Goal: Book appointment/travel/reservation

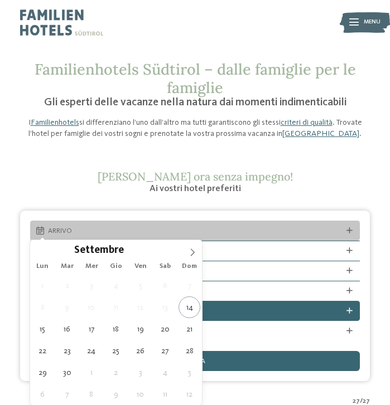
click at [229, 229] on span "Arrivo" at bounding box center [195, 231] width 294 height 10
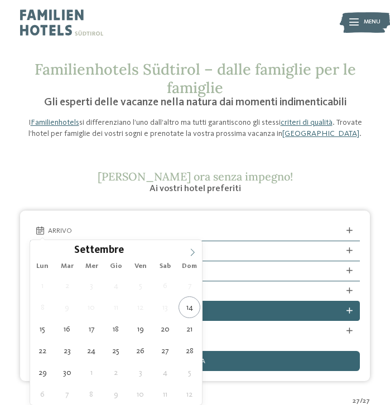
click at [191, 253] on icon at bounding box center [192, 253] width 8 height 8
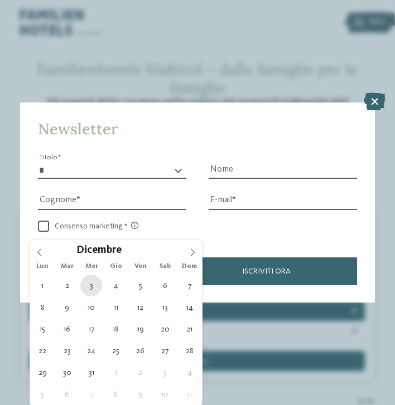
type div "[DATE]"
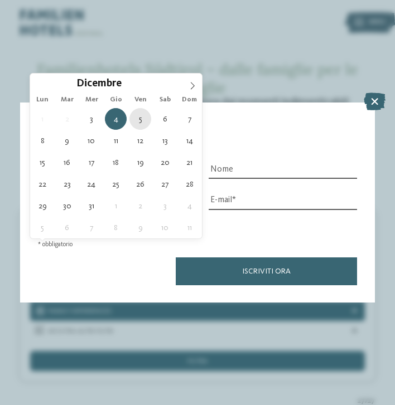
type div "[DATE]"
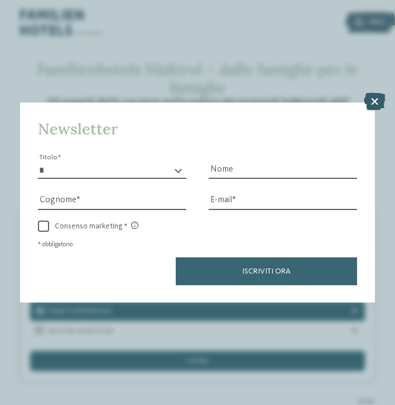
click at [375, 93] on icon at bounding box center [375, 102] width 22 height 18
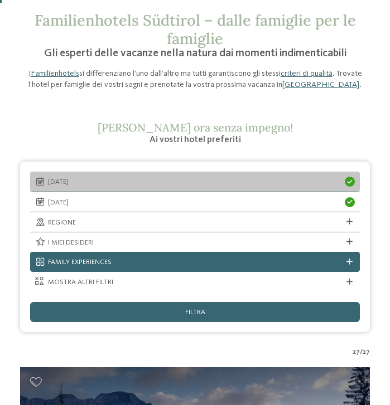
scroll to position [51, 0]
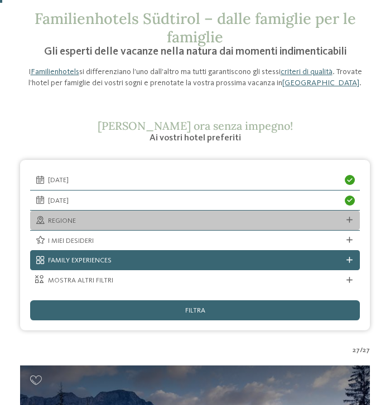
click at [277, 225] on div "Regione" at bounding box center [195, 221] width 330 height 20
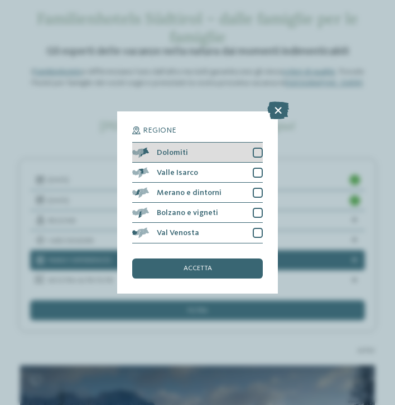
click at [256, 148] on div at bounding box center [258, 153] width 10 height 10
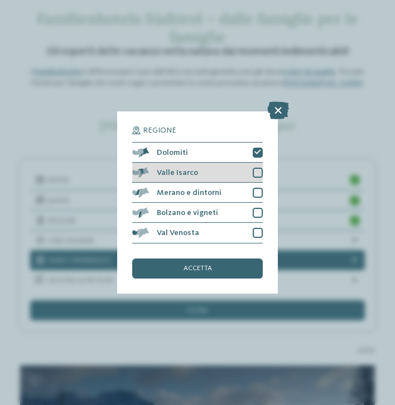
click at [255, 168] on div at bounding box center [258, 173] width 10 height 10
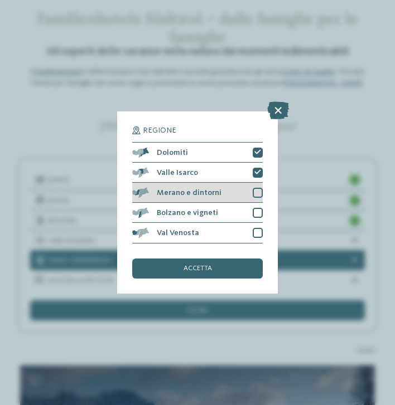
click at [255, 188] on div at bounding box center [258, 193] width 10 height 10
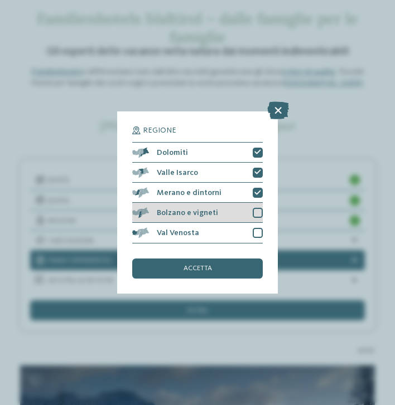
click at [256, 208] on div at bounding box center [258, 213] width 10 height 10
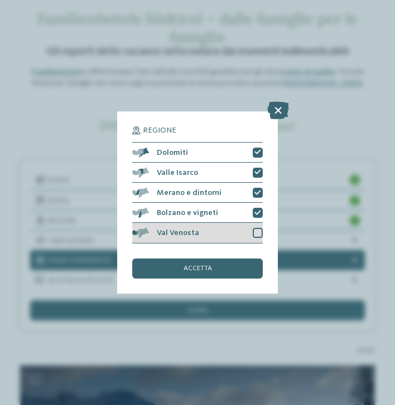
click at [259, 228] on div at bounding box center [258, 233] width 10 height 10
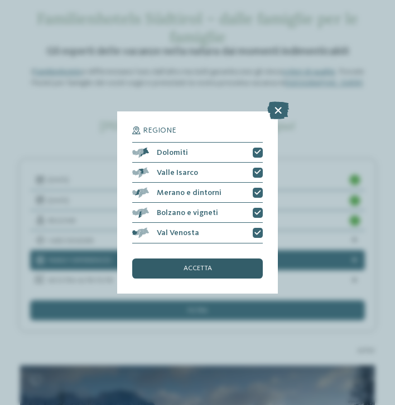
click at [239, 259] on div "accetta" at bounding box center [197, 269] width 130 height 20
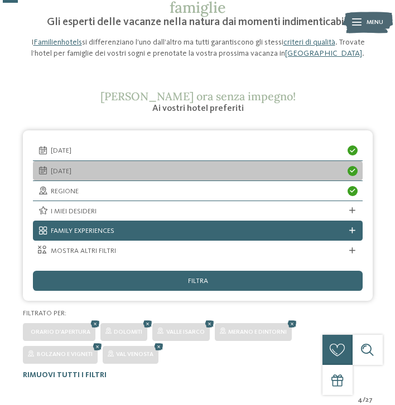
scroll to position [82, 0]
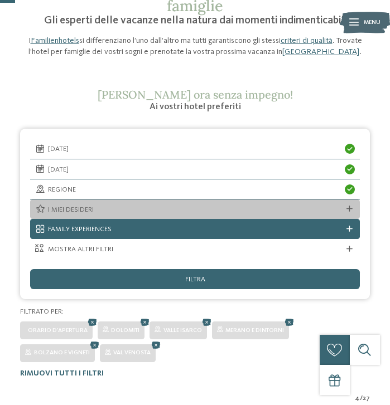
click at [329, 207] on span "I miei desideri" at bounding box center [195, 210] width 294 height 10
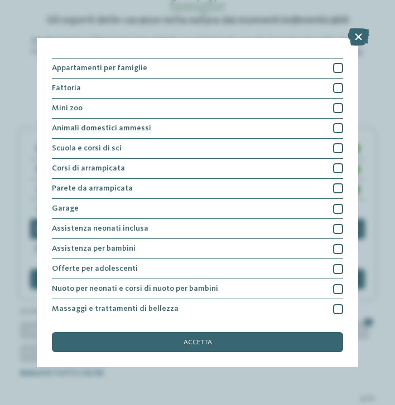
scroll to position [215, 0]
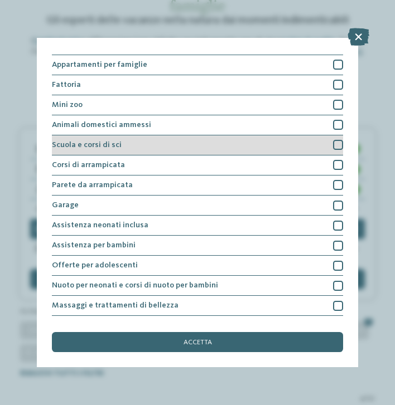
click at [333, 146] on div at bounding box center [338, 145] width 10 height 10
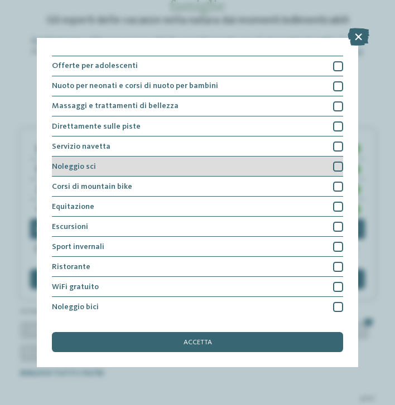
scroll to position [441, 0]
click at [333, 162] on div at bounding box center [338, 167] width 10 height 10
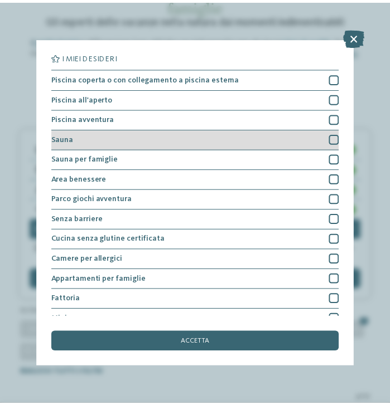
scroll to position [0, 0]
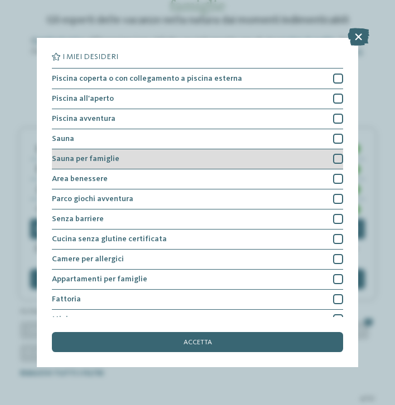
click at [323, 156] on div "Sauna per famiglie" at bounding box center [197, 159] width 291 height 20
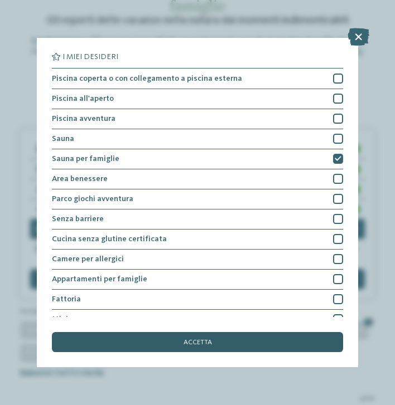
click at [275, 332] on div "accetta" at bounding box center [197, 342] width 291 height 20
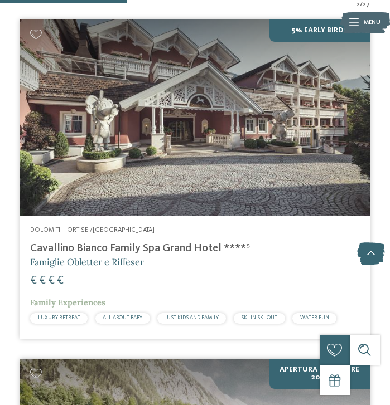
scroll to position [459, 0]
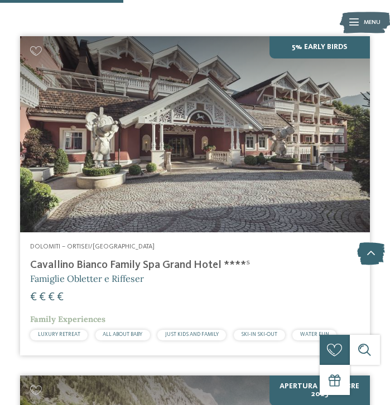
click at [275, 201] on div "5% Early Birds" at bounding box center [195, 134] width 350 height 196
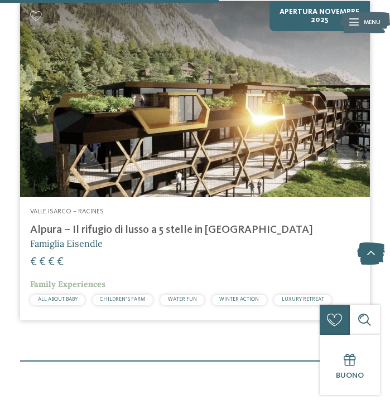
scroll to position [833, 0]
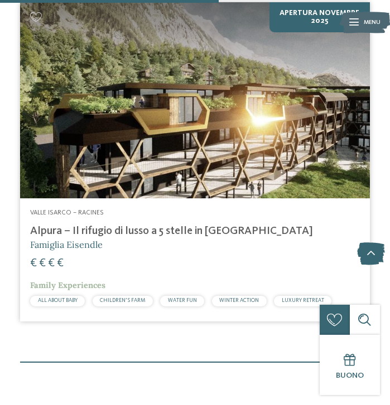
click at [104, 138] on div "Apertura novembre 2025" at bounding box center [195, 100] width 350 height 196
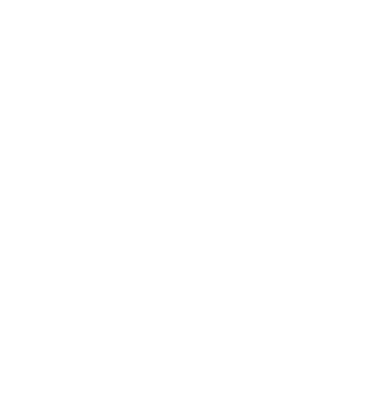
scroll to position [915, 0]
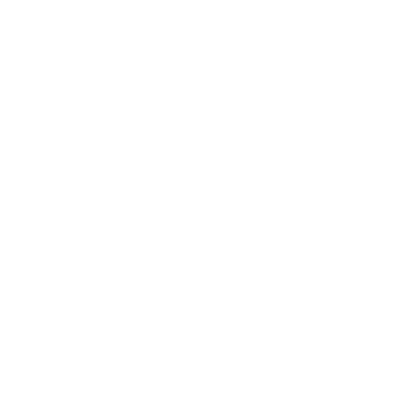
scroll to position [1903, 0]
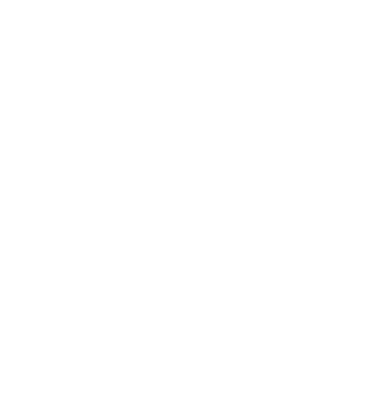
click at [211, 173] on img at bounding box center [195, 159] width 350 height 196
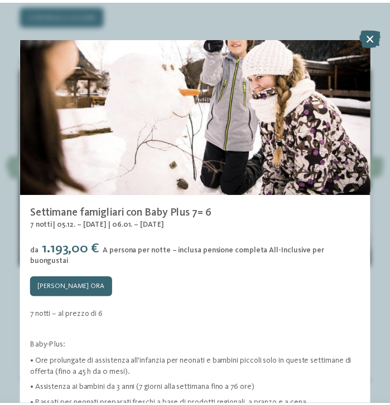
scroll to position [65, 0]
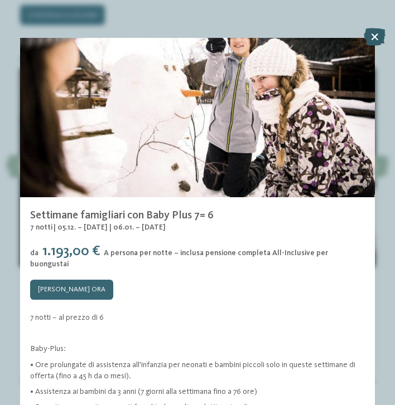
click at [376, 43] on icon at bounding box center [375, 37] width 22 height 18
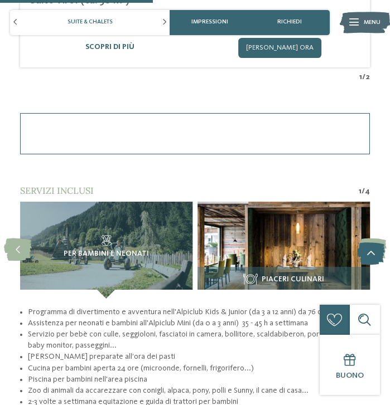
scroll to position [1364, 0]
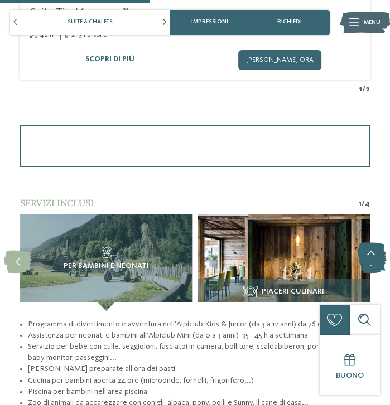
click at [371, 251] on icon at bounding box center [372, 262] width 27 height 23
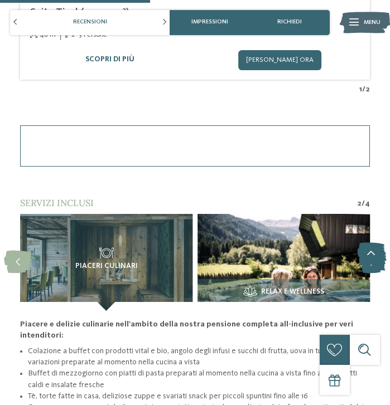
click at [371, 251] on icon at bounding box center [372, 262] width 27 height 23
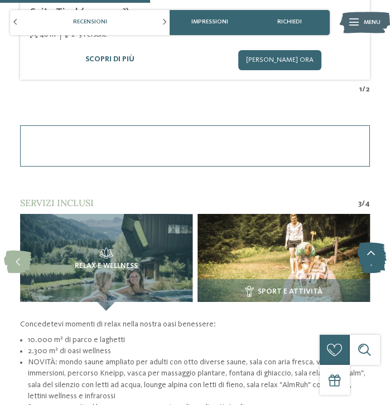
click at [371, 251] on icon at bounding box center [372, 262] width 27 height 23
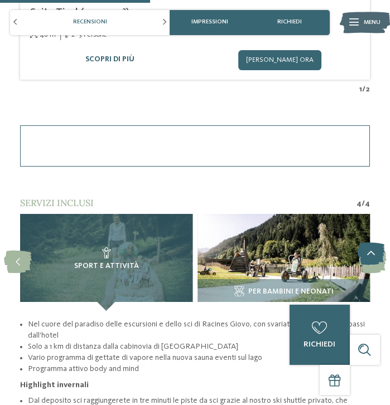
click at [70, 248] on h3 "Sport e attività" at bounding box center [106, 259] width 142 height 23
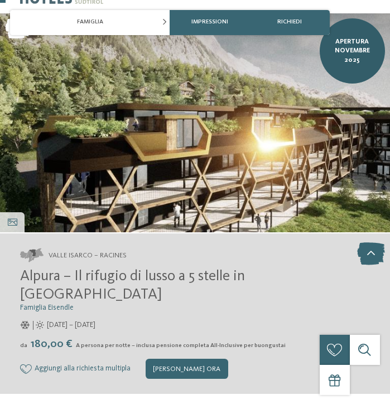
scroll to position [72, 0]
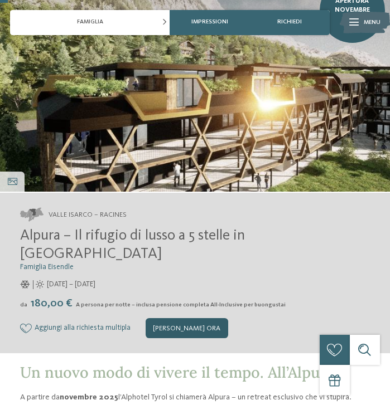
click at [195, 318] on div "[PERSON_NAME] ora" at bounding box center [187, 328] width 83 height 20
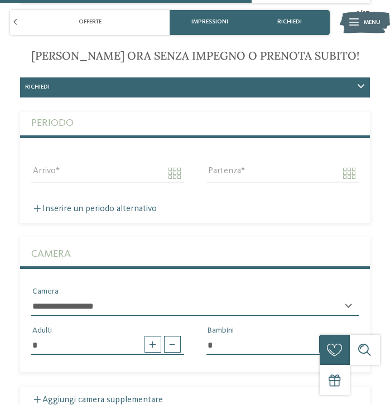
scroll to position [2316, 0]
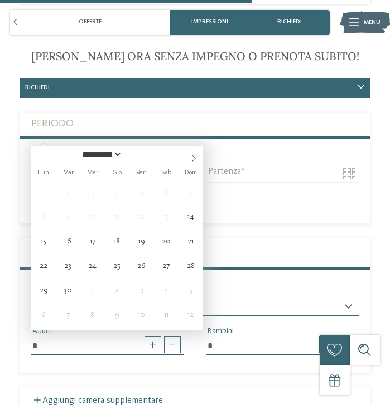
click at [150, 164] on input "Arrivo" at bounding box center [107, 173] width 152 height 19
click at [193, 157] on icon at bounding box center [194, 158] width 4 height 7
select select "**"
click at [193, 157] on icon at bounding box center [194, 158] width 4 height 7
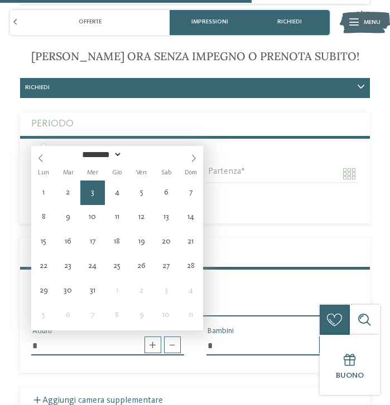
type input "**********"
select select "**"
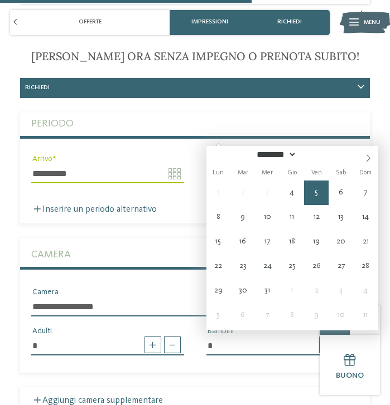
type input "**********"
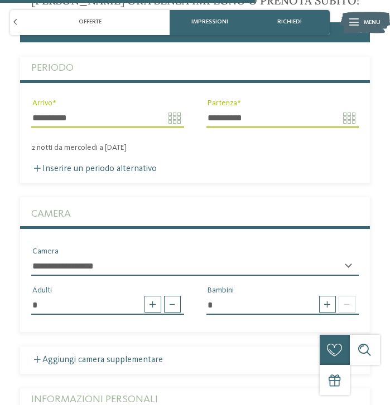
scroll to position [2375, 0]
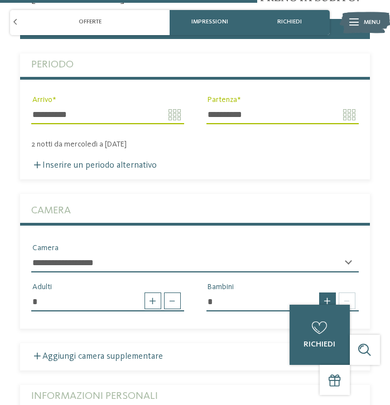
click at [331, 293] on span at bounding box center [327, 301] width 17 height 17
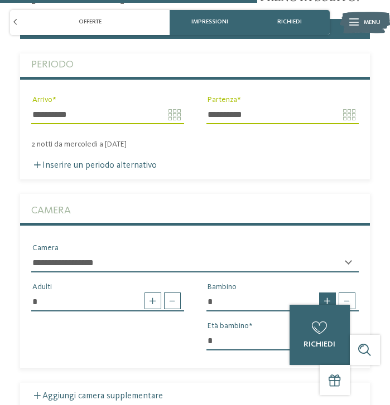
click at [331, 293] on span at bounding box center [327, 301] width 17 height 17
type input "*"
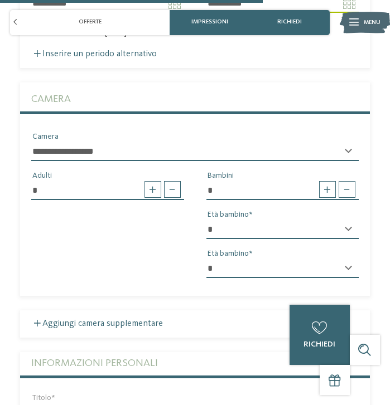
scroll to position [2488, 0]
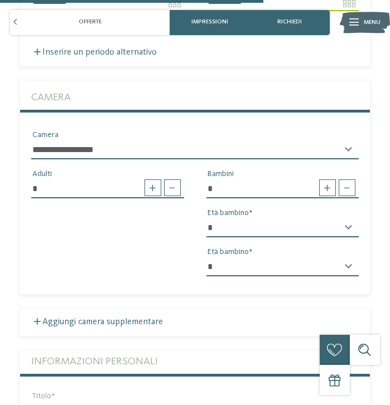
select select "*"
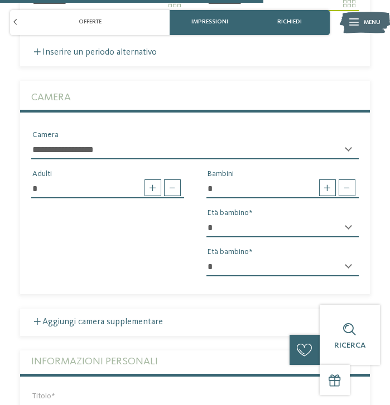
select select "*"
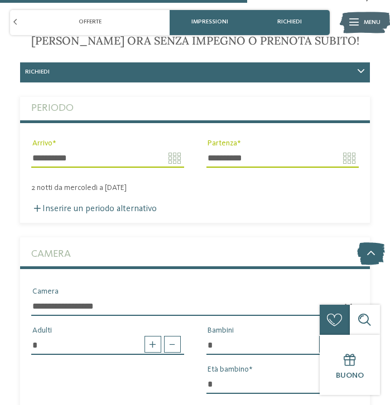
scroll to position [2334, 0]
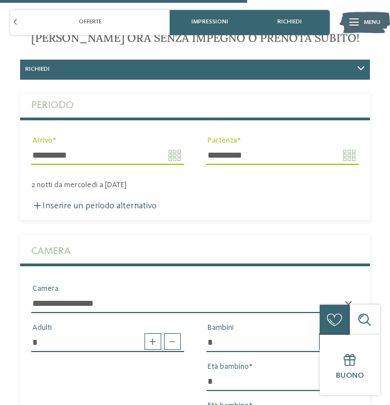
click at [179, 146] on input "**********" at bounding box center [107, 155] width 152 height 19
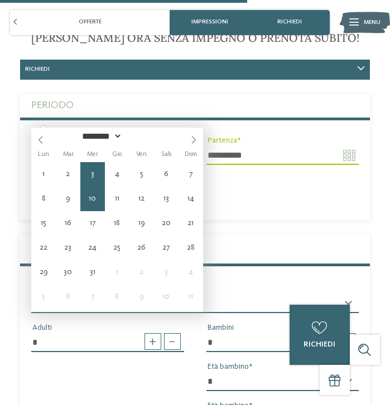
type input "**********"
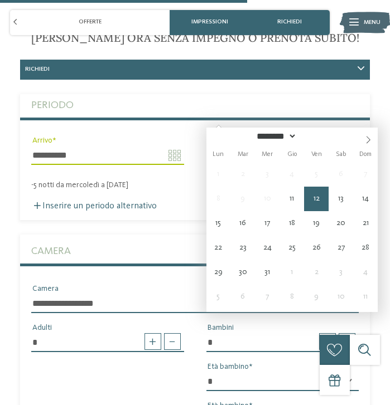
type input "**********"
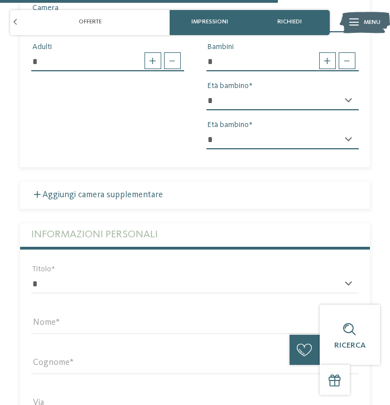
scroll to position [2632, 0]
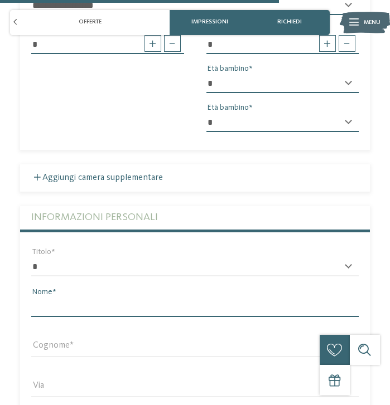
type input "******"
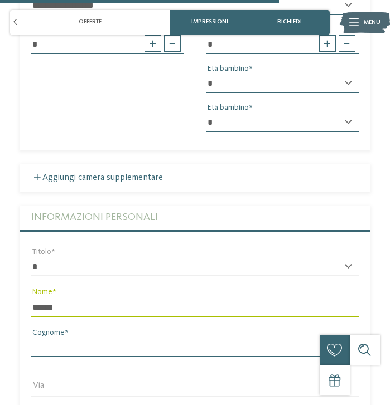
type input "*******"
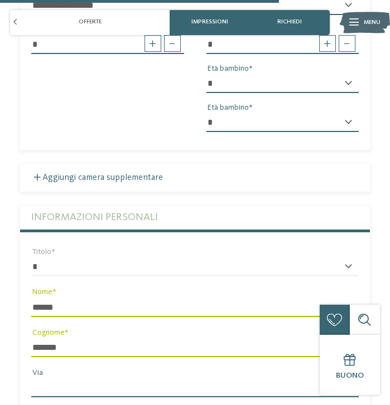
type input "**********"
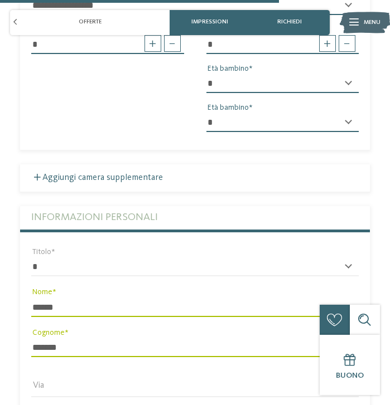
type input "*****"
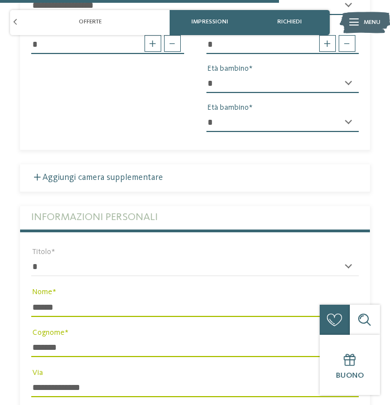
type input "****"
select select "**"
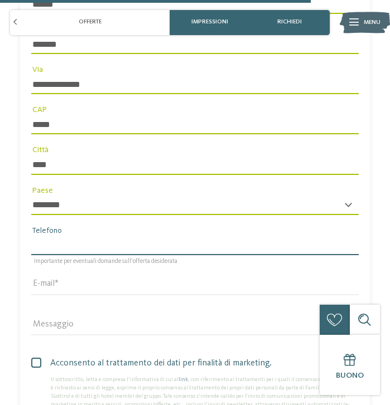
type input "**********"
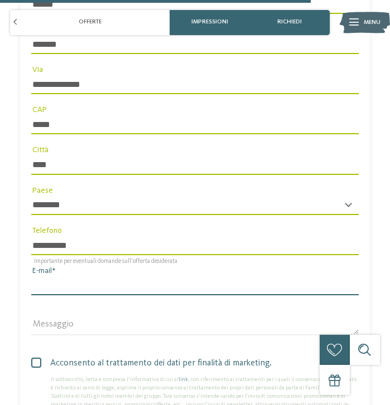
type input "**********"
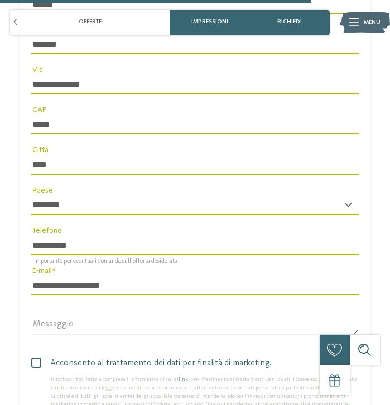
click at [33, 358] on span at bounding box center [36, 363] width 10 height 10
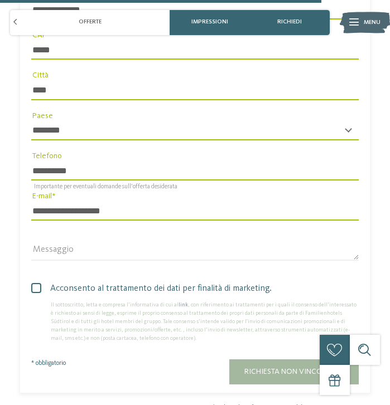
scroll to position [3039, 0]
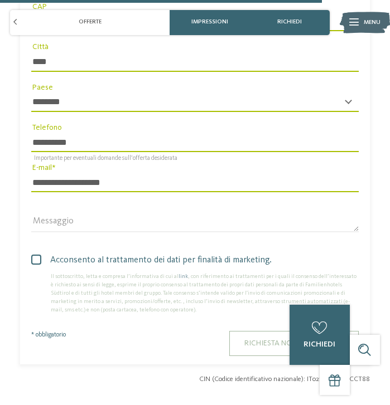
click at [250, 340] on span "Richiesta non vincolante" at bounding box center [293, 344] width 99 height 8
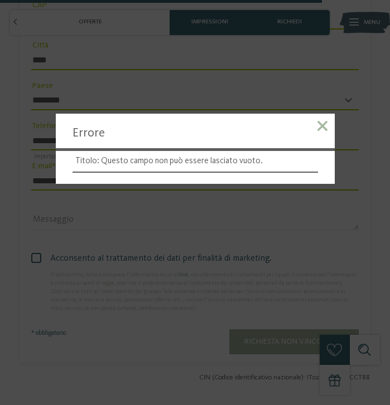
click at [321, 128] on span at bounding box center [322, 126] width 10 height 10
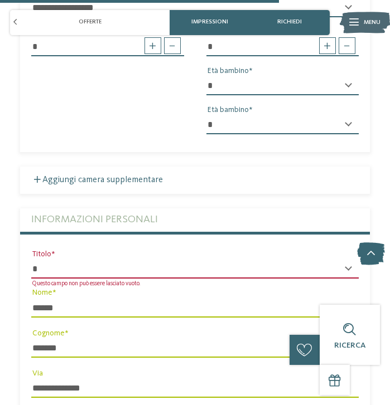
scroll to position [2632, 0]
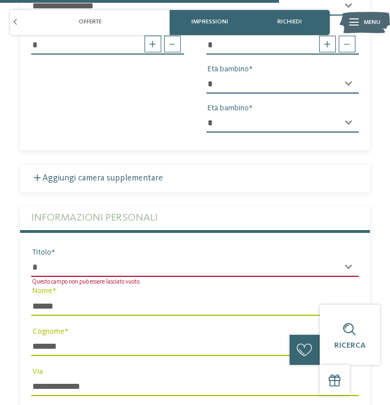
select select "*"
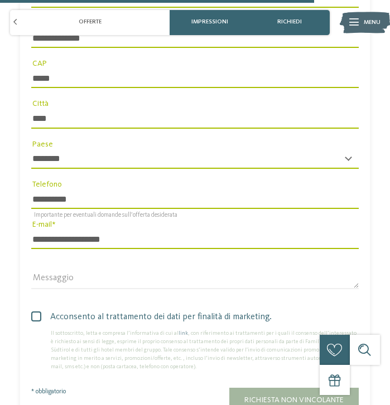
scroll to position [3002, 0]
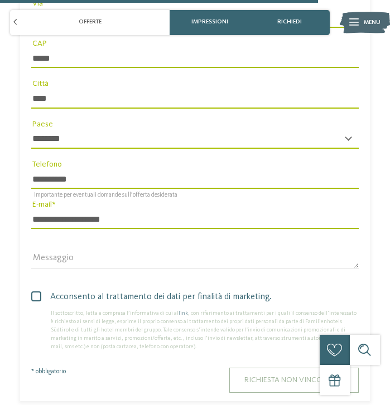
click at [268, 368] on button "Richiesta non vincolante" at bounding box center [293, 380] width 129 height 25
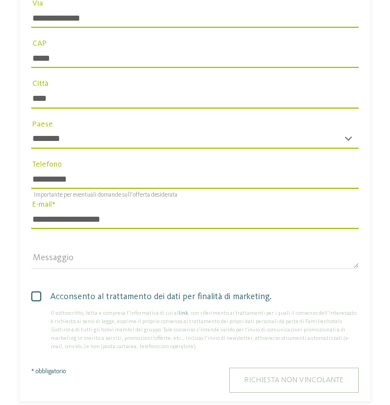
scroll to position [0, 0]
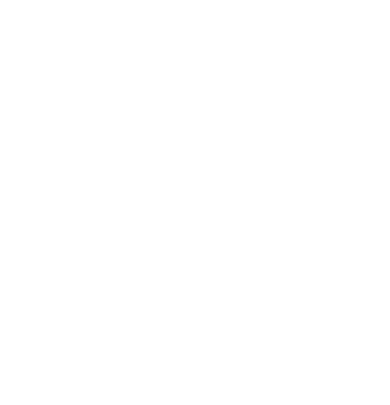
scroll to position [761, 0]
